Goal: Find specific page/section: Find specific page/section

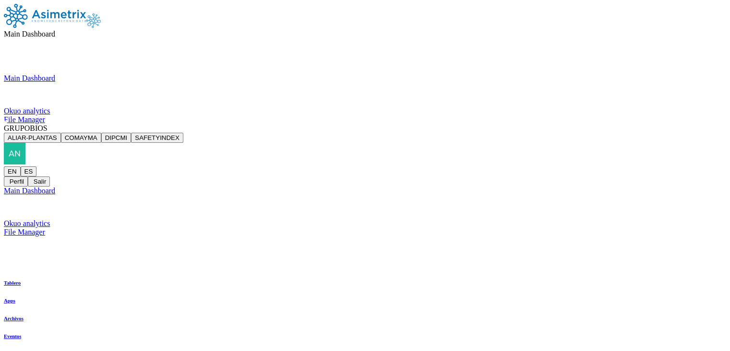
click at [48, 124] on span "GRUPOBIOS" at bounding box center [26, 128] width 44 height 8
click at [183, 133] on button "SAFETYINDEX" at bounding box center [157, 138] width 52 height 10
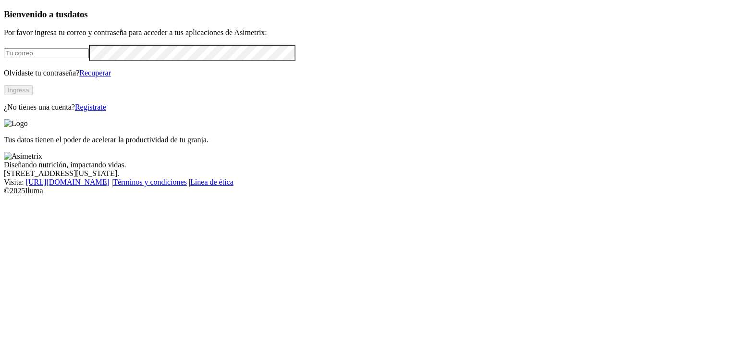
type input "[PERSON_NAME][EMAIL_ADDRESS][PERSON_NAME][DOMAIN_NAME]"
click at [33, 95] on button "Ingresa" at bounding box center [18, 90] width 29 height 10
